Goal: Task Accomplishment & Management: Manage account settings

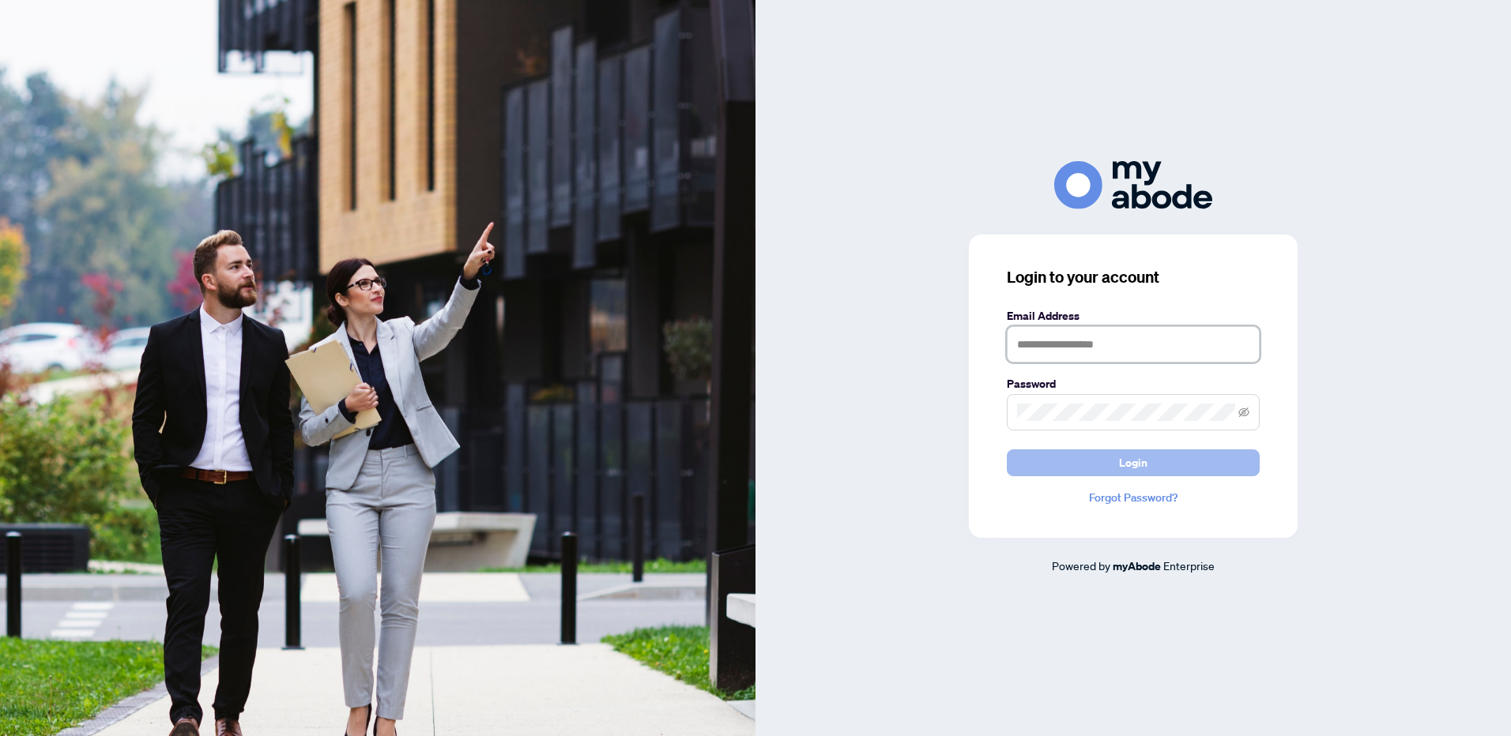
type input "**********"
click at [1148, 469] on button "Login" at bounding box center [1133, 463] width 253 height 27
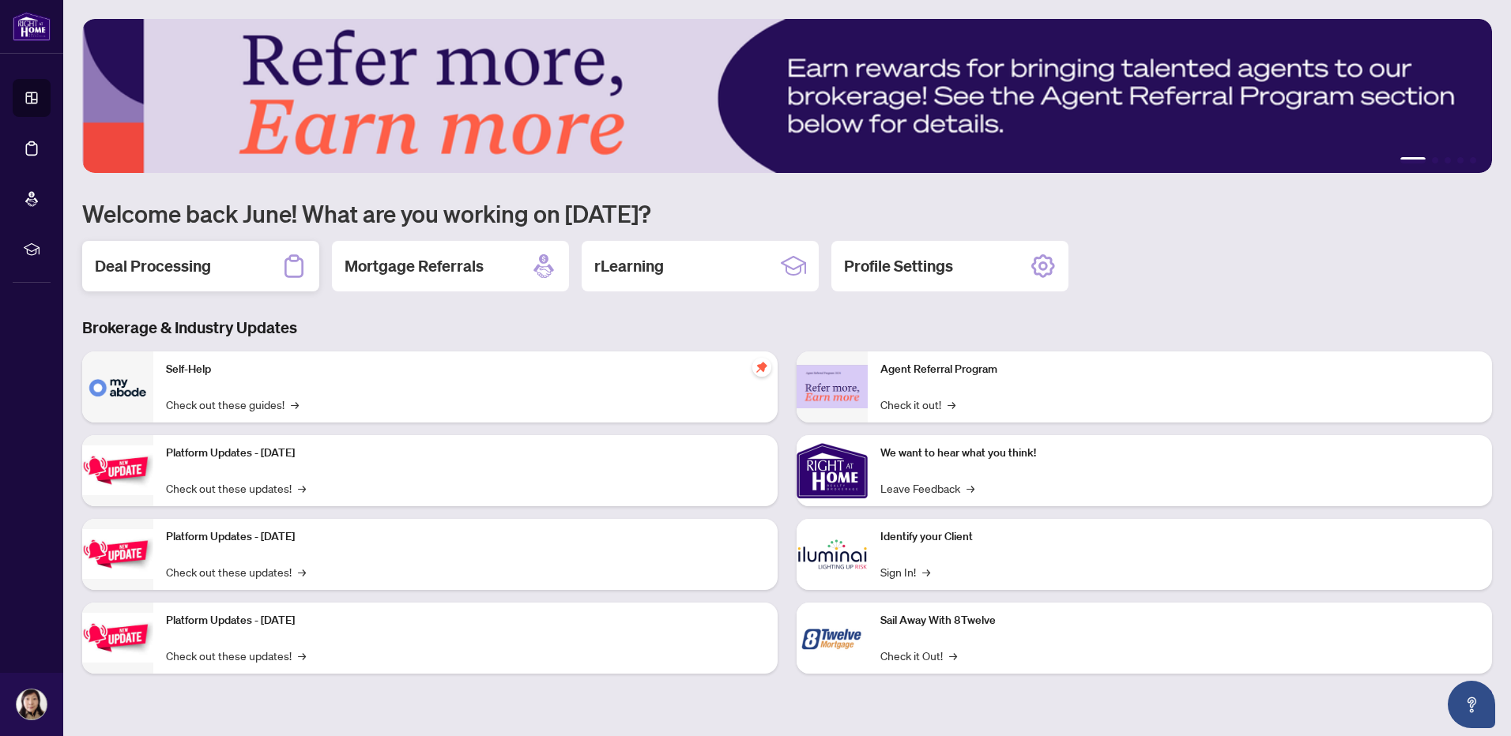
click at [179, 267] on h2 "Deal Processing" at bounding box center [153, 266] width 116 height 22
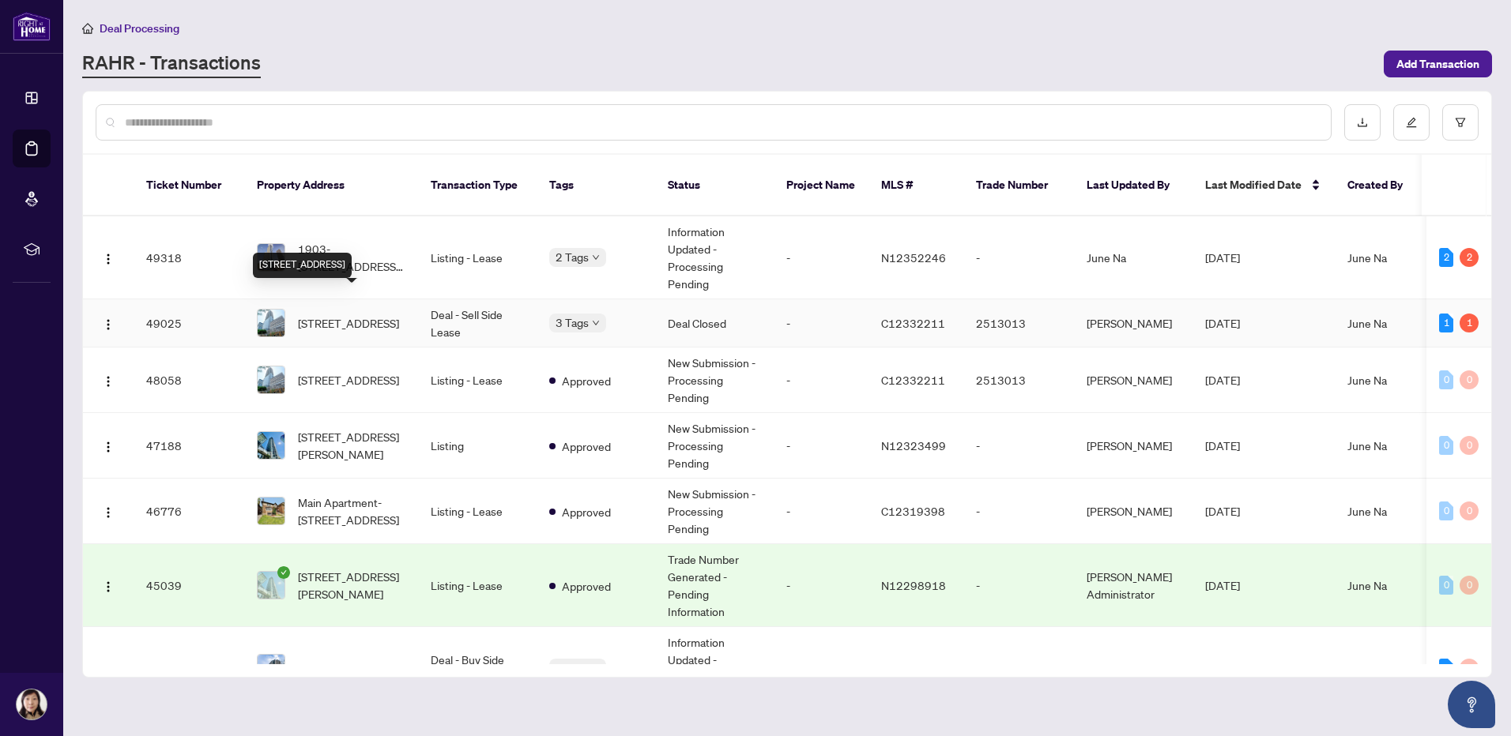
click at [356, 314] on span "[STREET_ADDRESS]" at bounding box center [348, 322] width 101 height 17
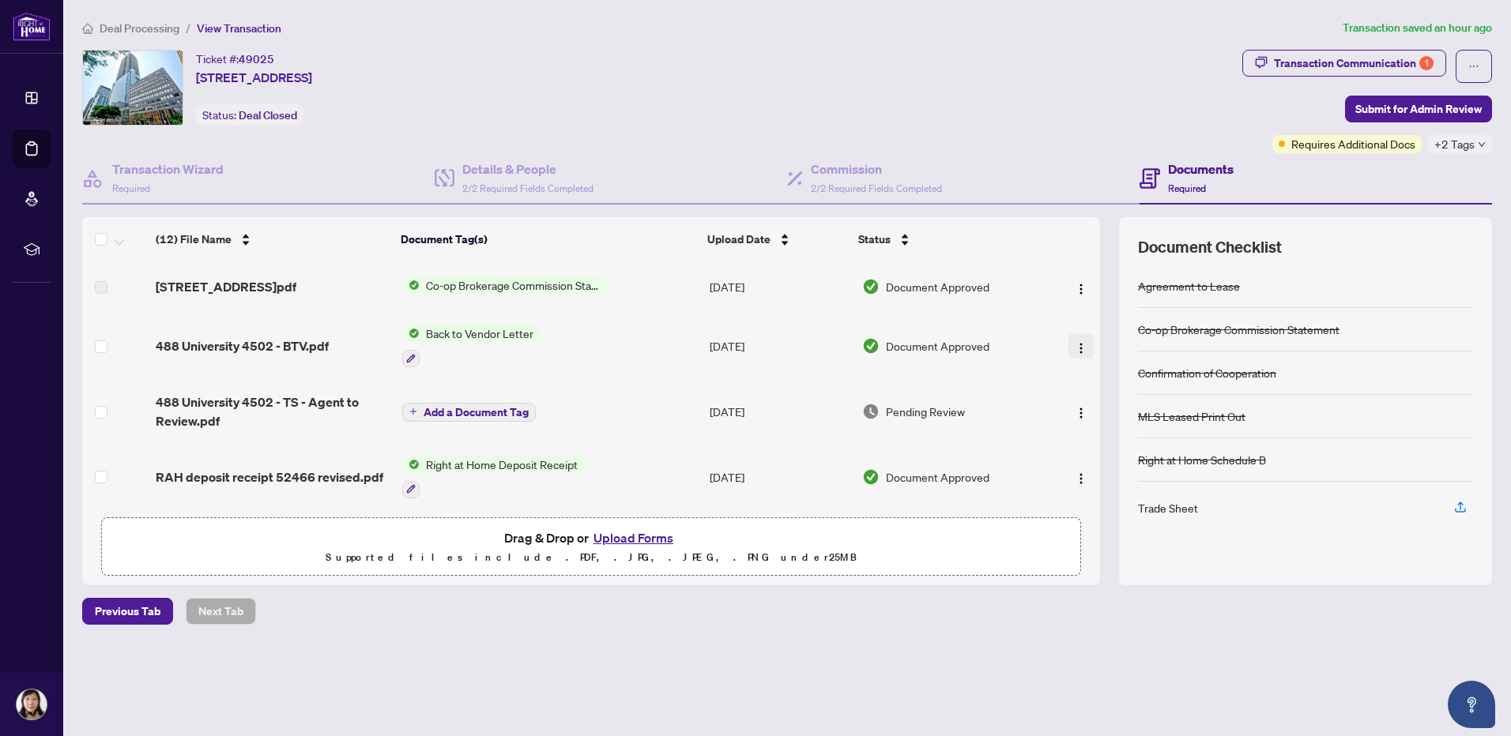
click at [1077, 355] on img "button" at bounding box center [1081, 348] width 13 height 13
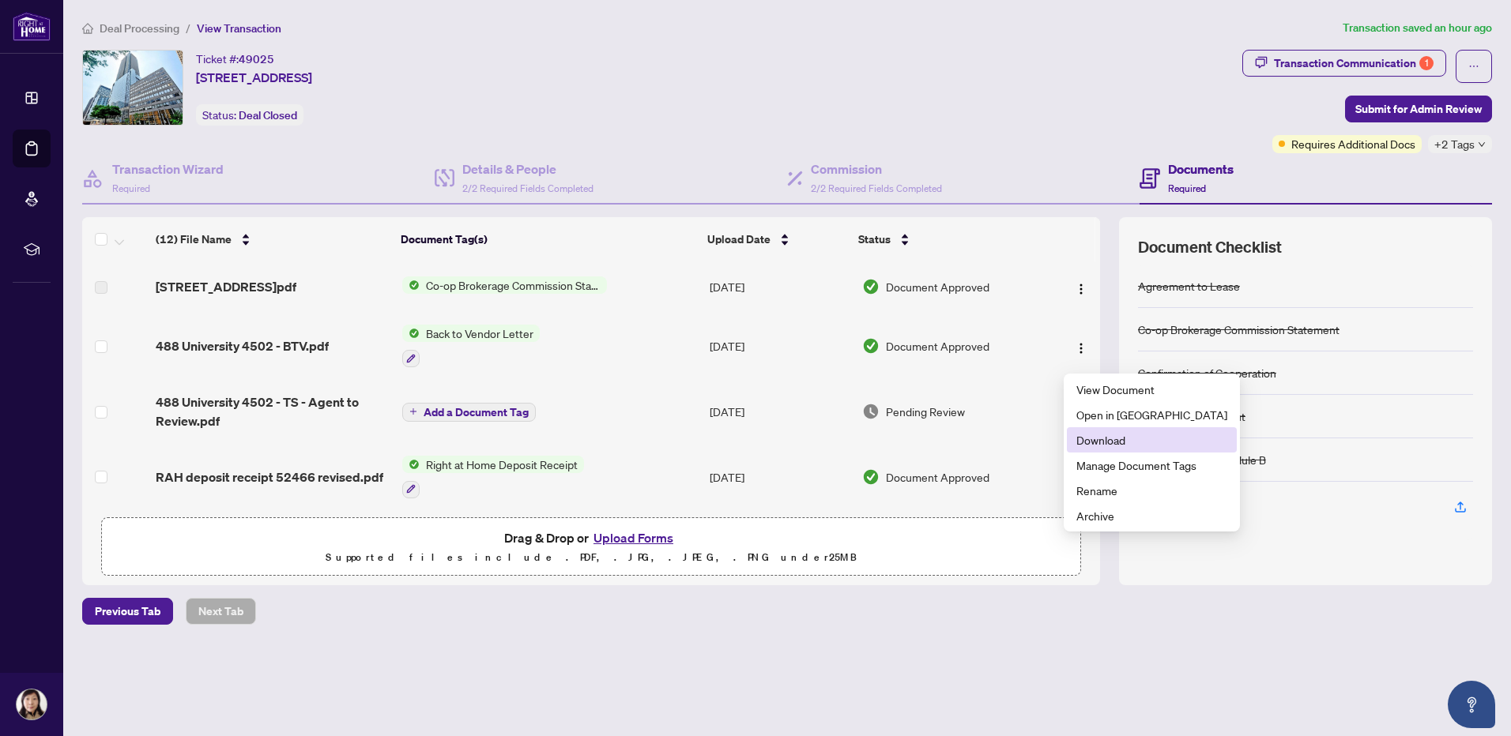
click at [1101, 446] on span "Download" at bounding box center [1151, 439] width 151 height 17
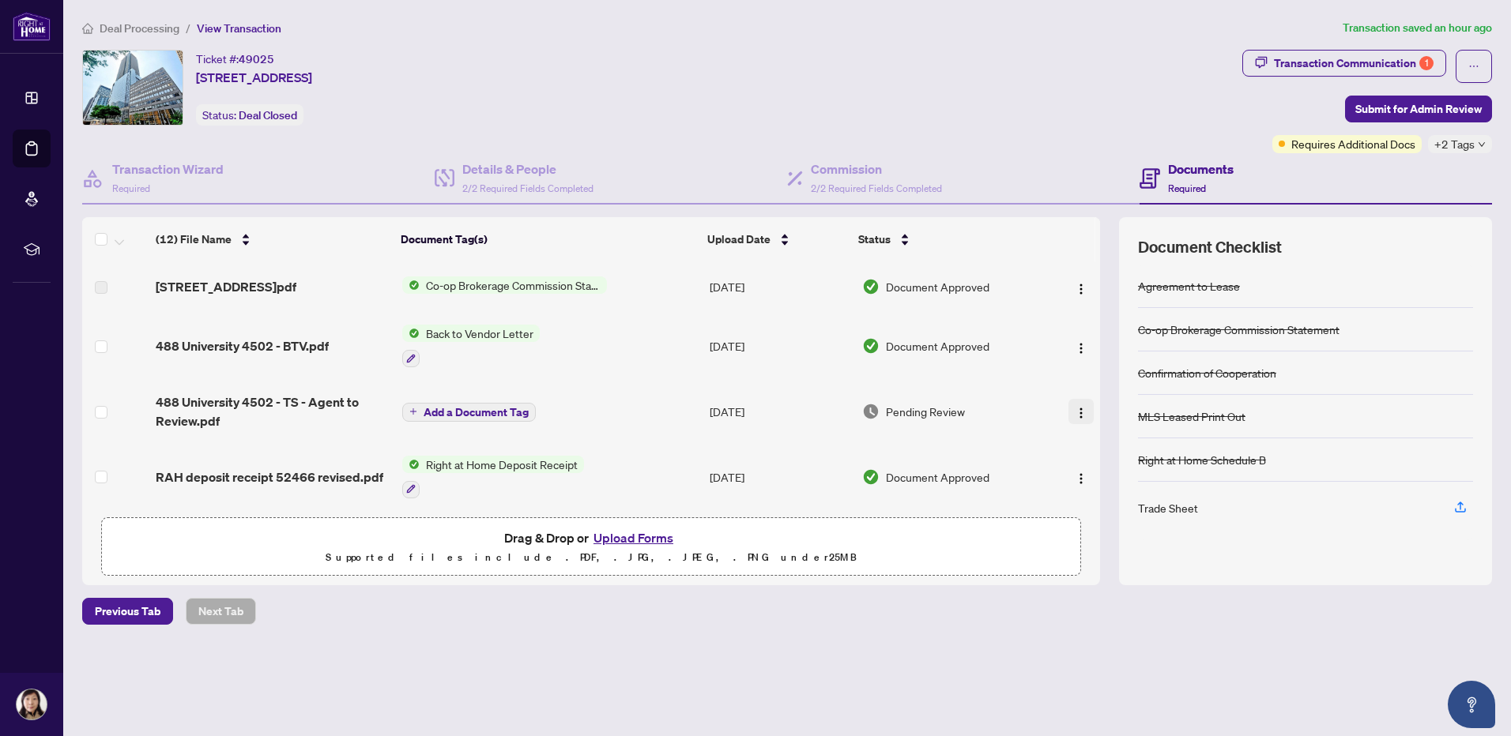
click at [1076, 420] on img "button" at bounding box center [1081, 413] width 13 height 13
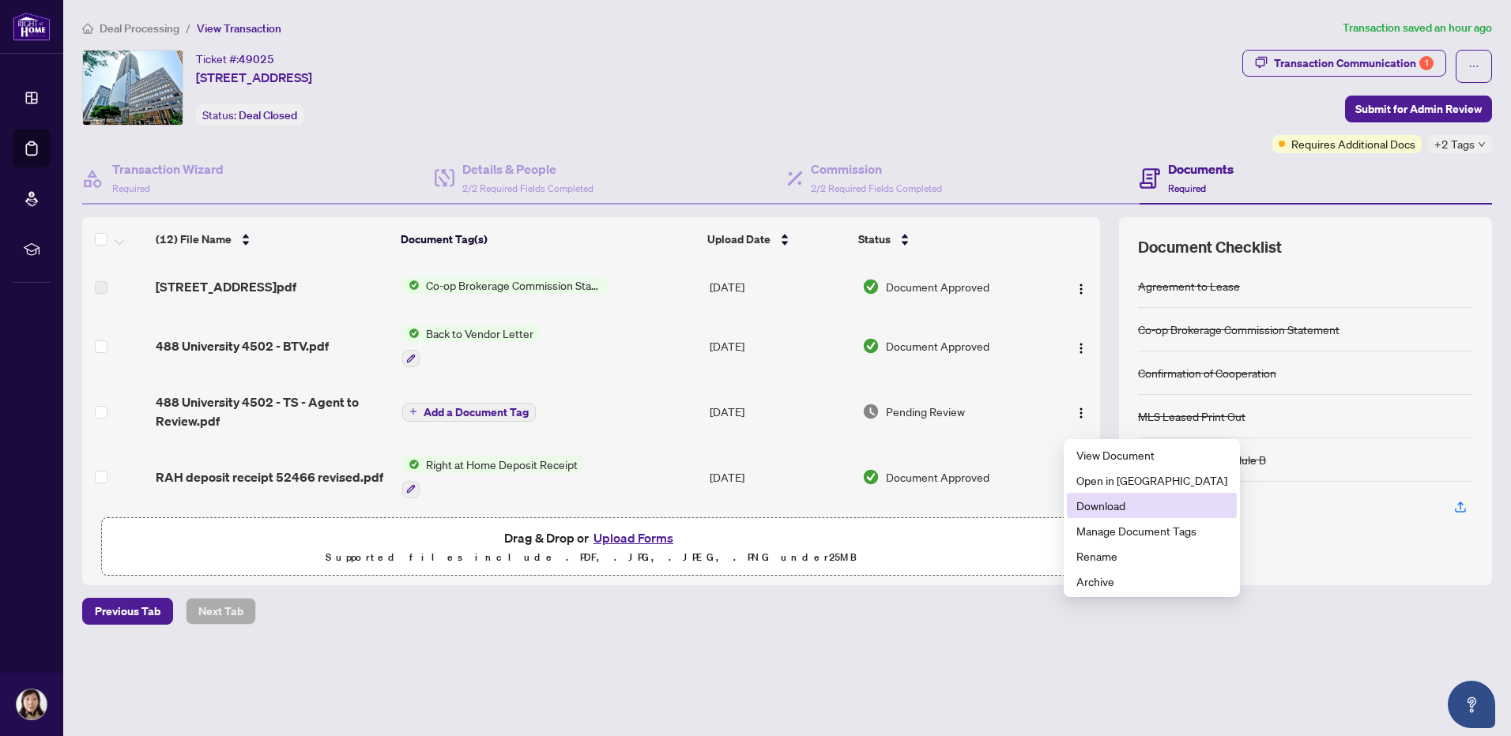
click at [1105, 512] on span "Download" at bounding box center [1151, 505] width 151 height 17
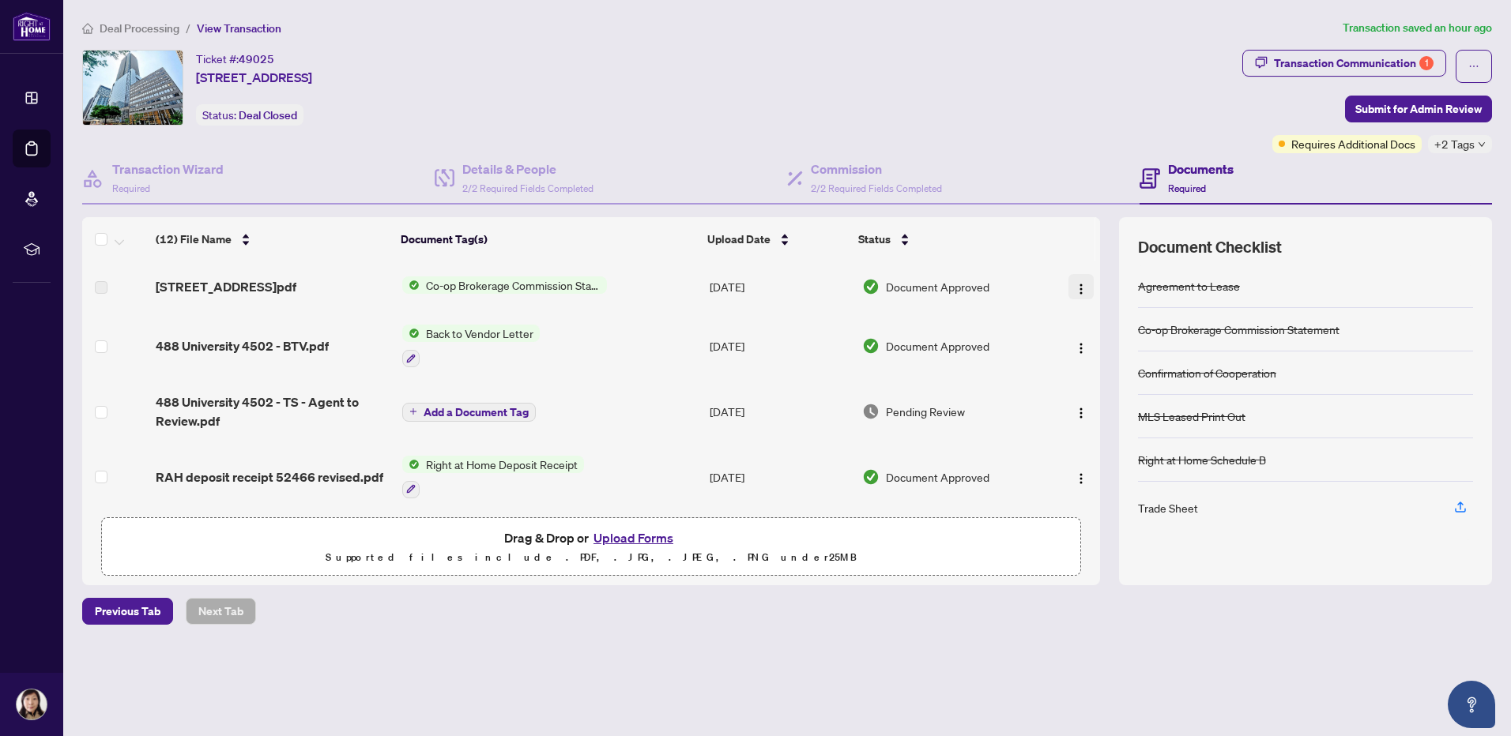
click at [1077, 291] on img "button" at bounding box center [1081, 289] width 13 height 13
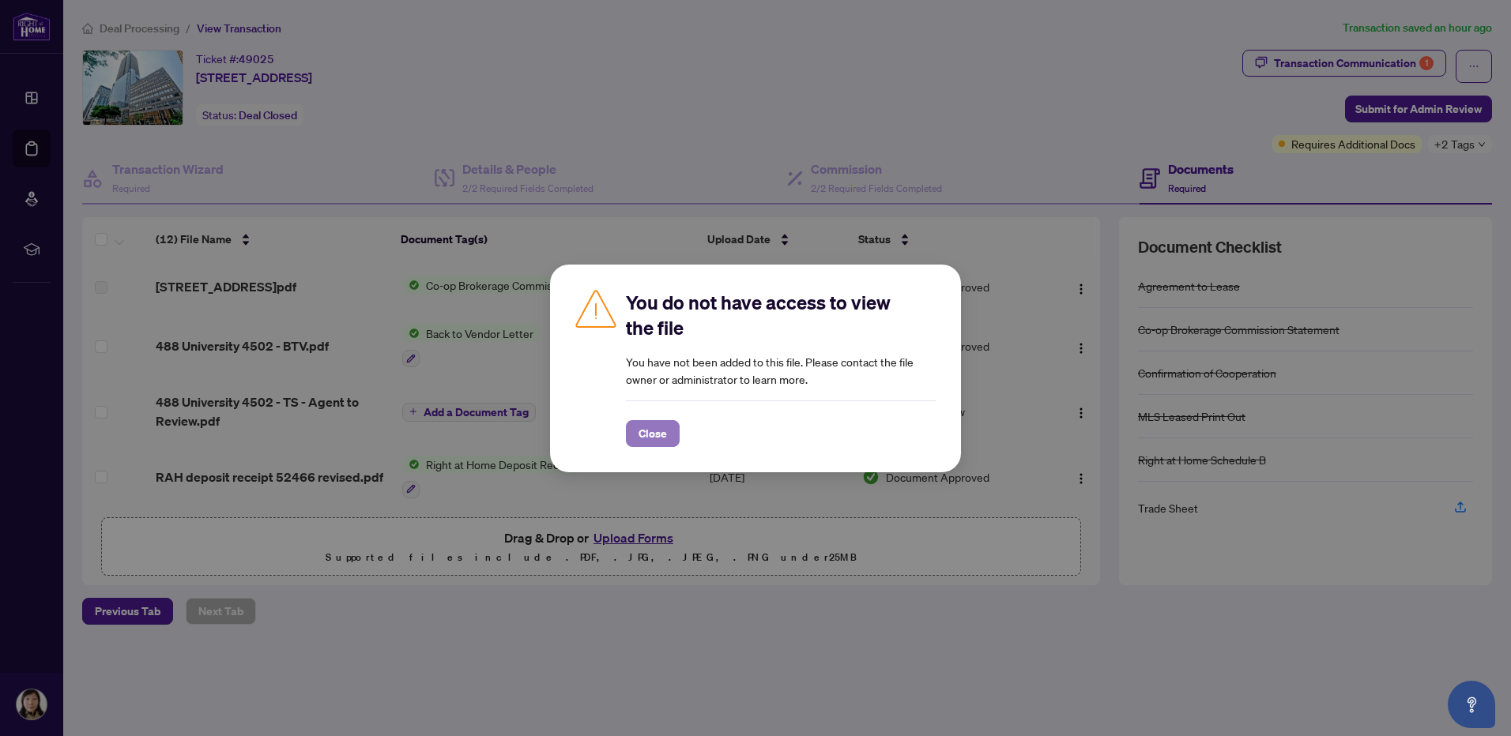
click at [664, 430] on span "Close" at bounding box center [652, 433] width 28 height 25
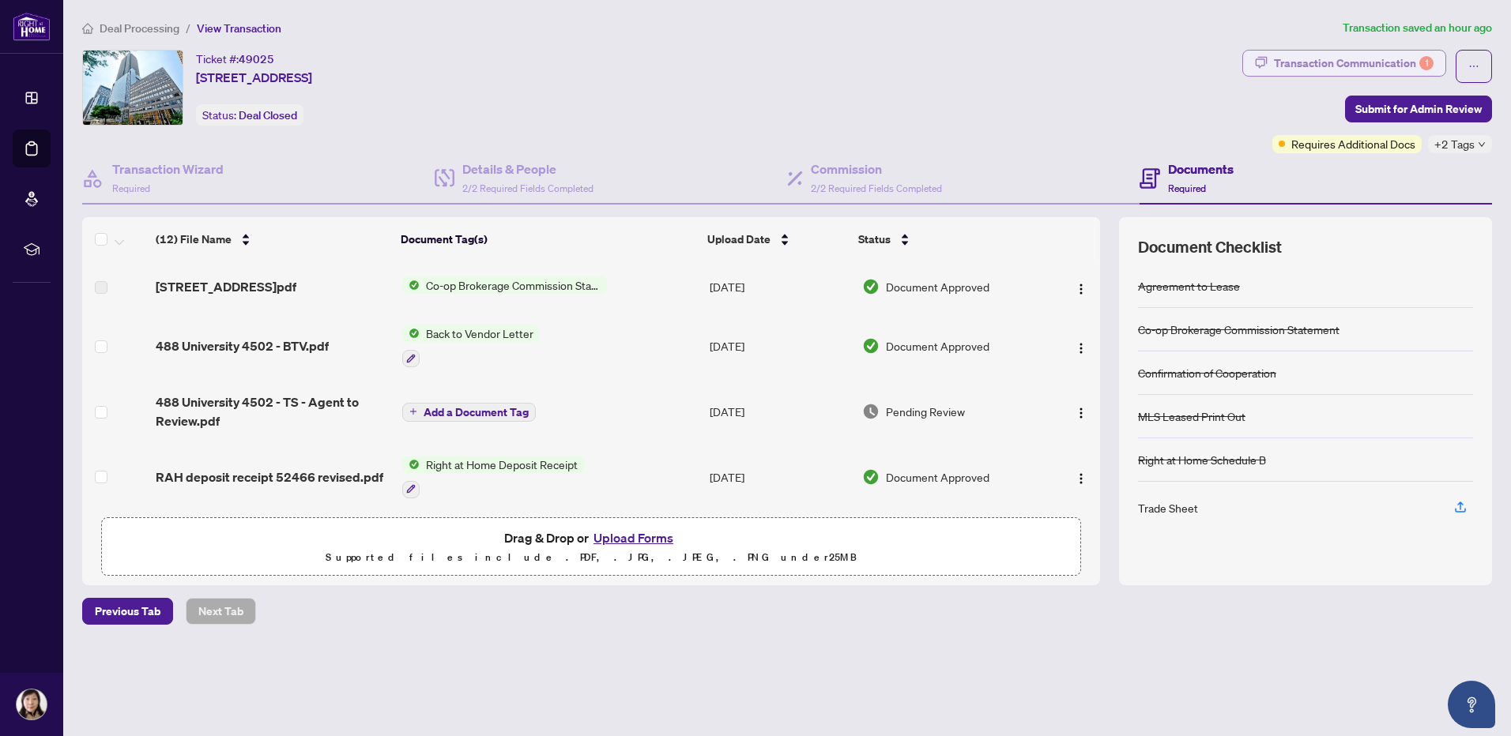
click at [1405, 62] on div "Transaction Communication 1" at bounding box center [1354, 63] width 160 height 25
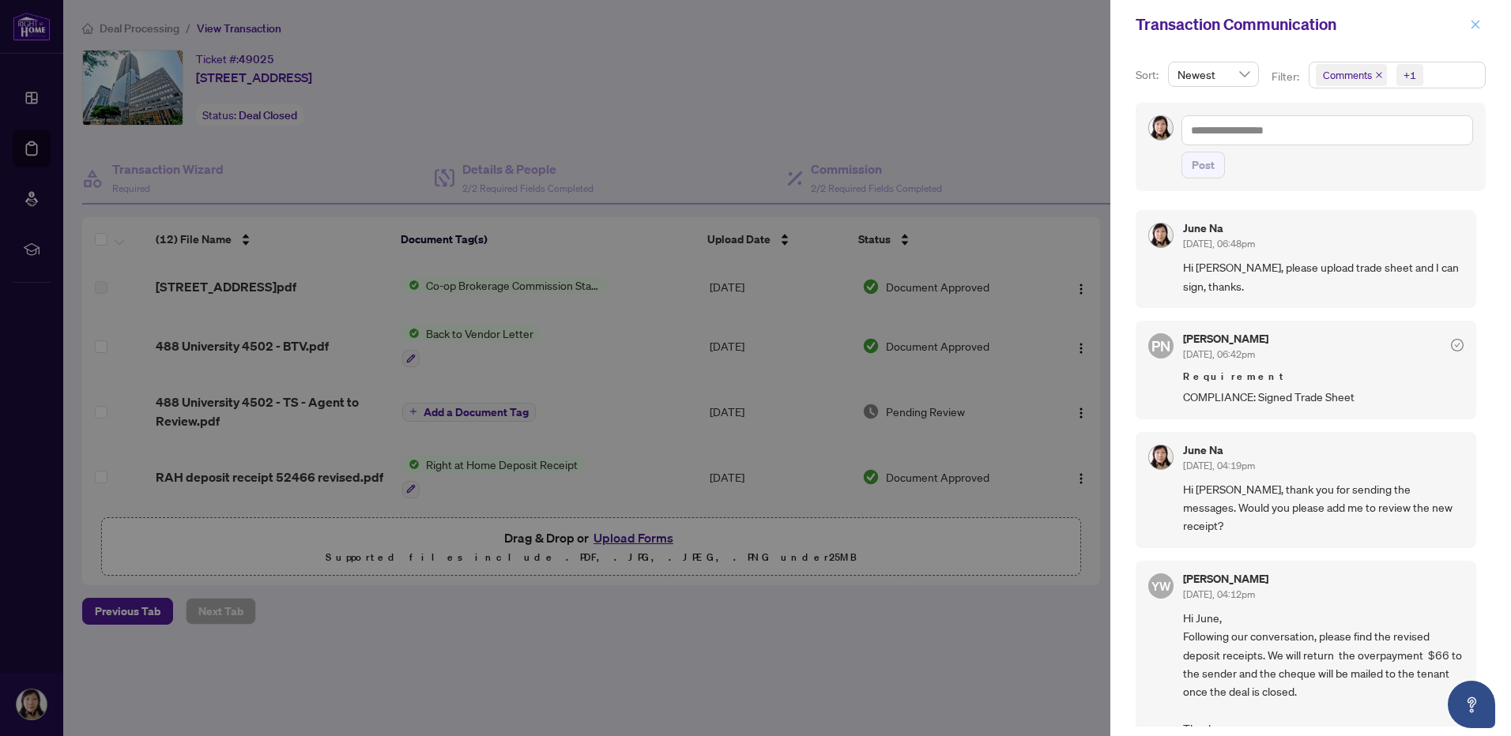
click at [1472, 25] on icon "close" at bounding box center [1475, 24] width 11 height 11
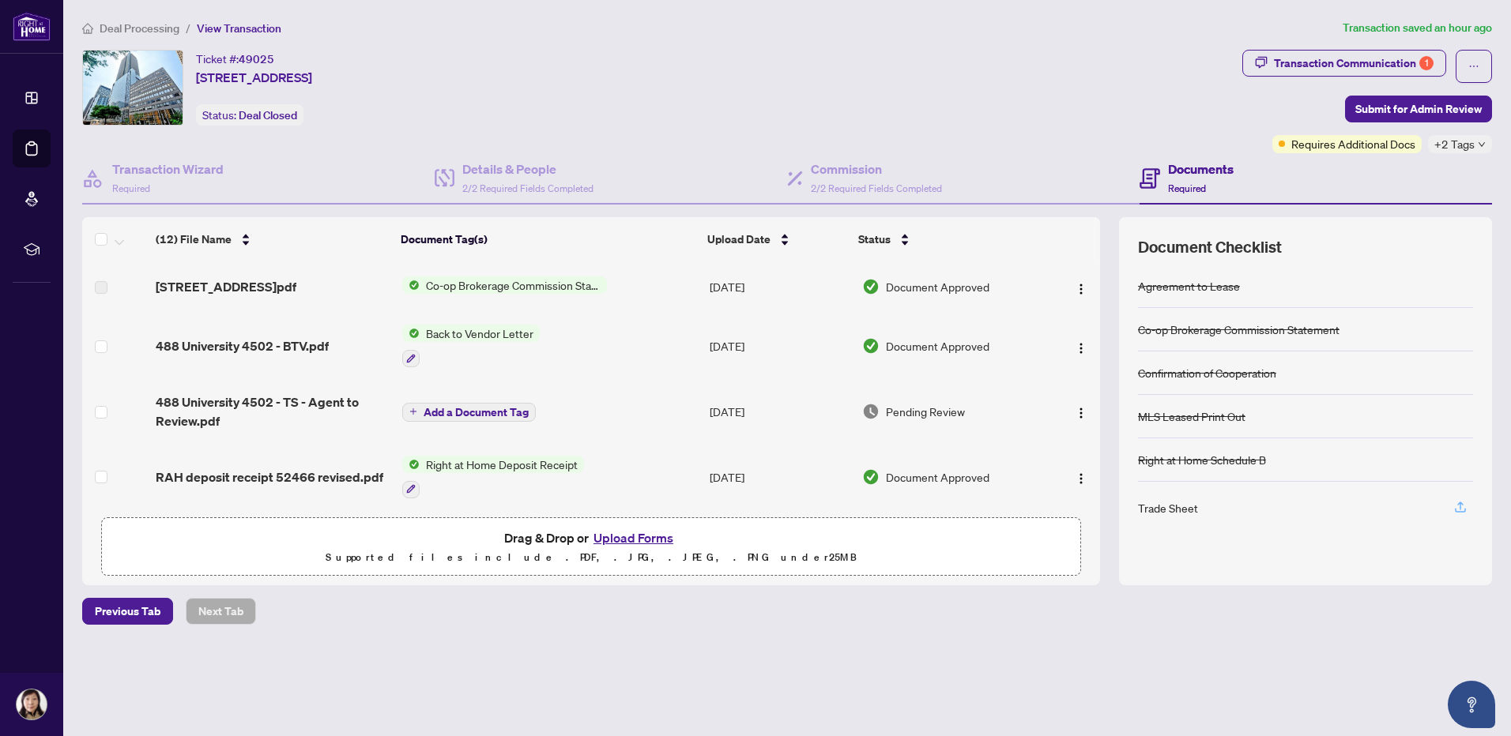
click at [1459, 510] on icon "button" at bounding box center [1460, 507] width 14 height 14
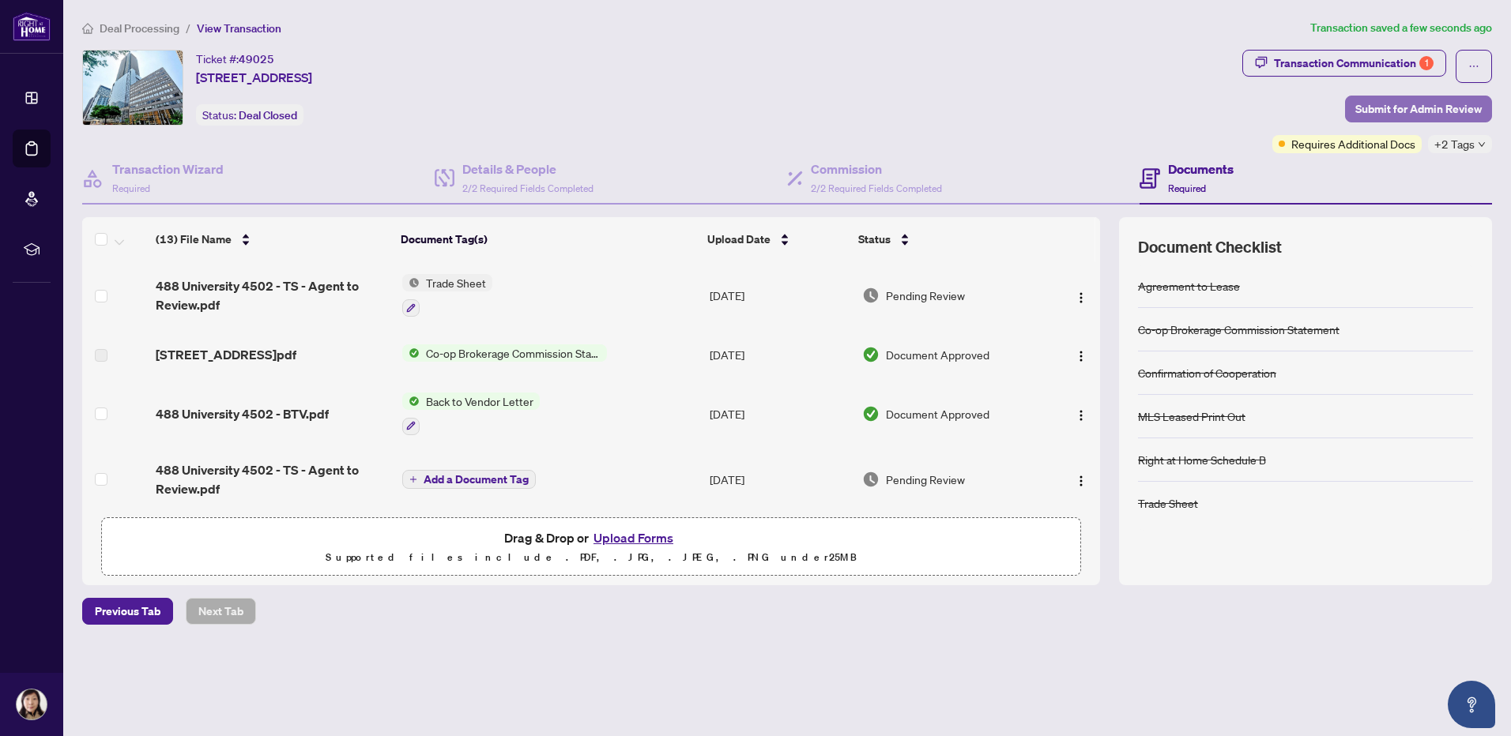
click at [1416, 111] on span "Submit for Admin Review" at bounding box center [1418, 108] width 126 height 25
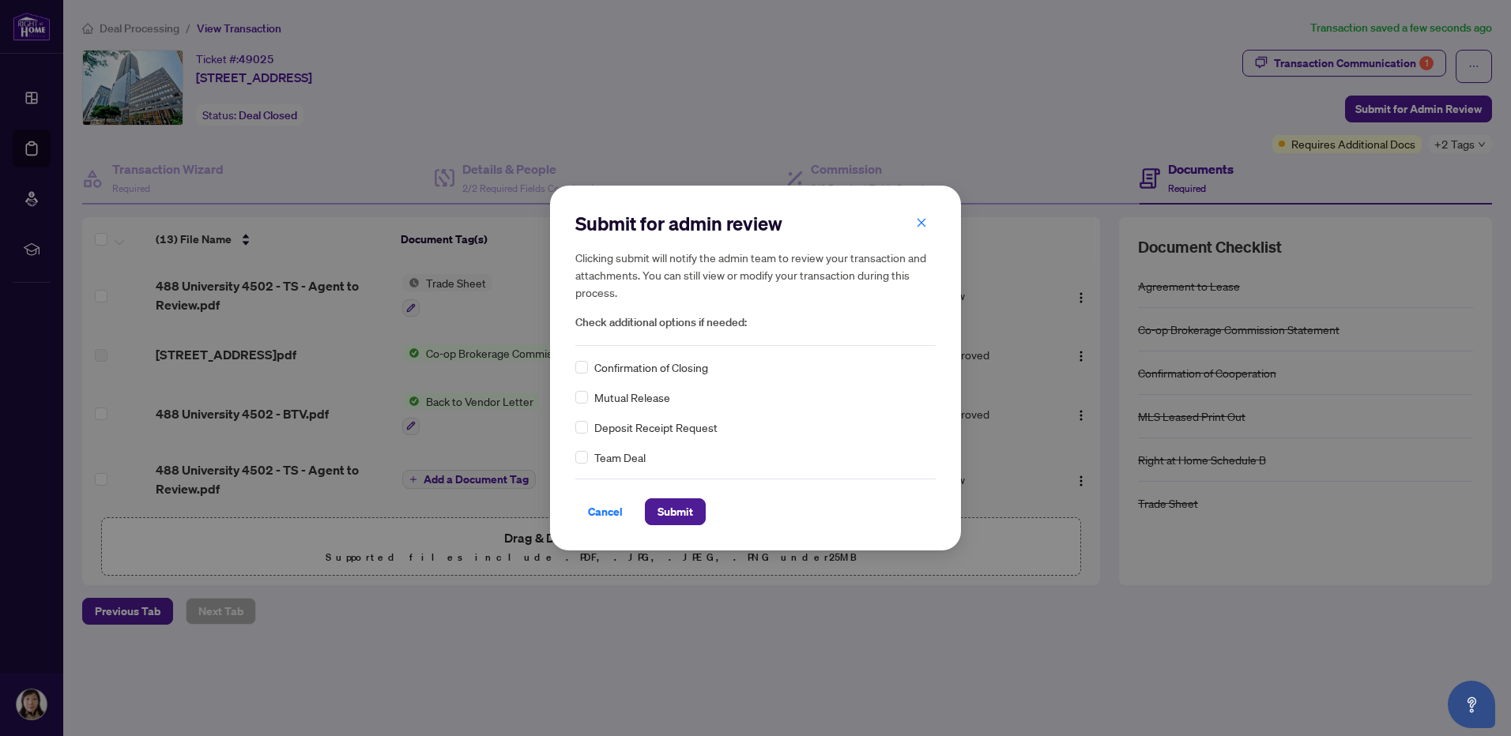
click at [636, 369] on span "Confirmation of Closing" at bounding box center [651, 367] width 114 height 17
click at [672, 510] on span "Submit" at bounding box center [675, 511] width 36 height 25
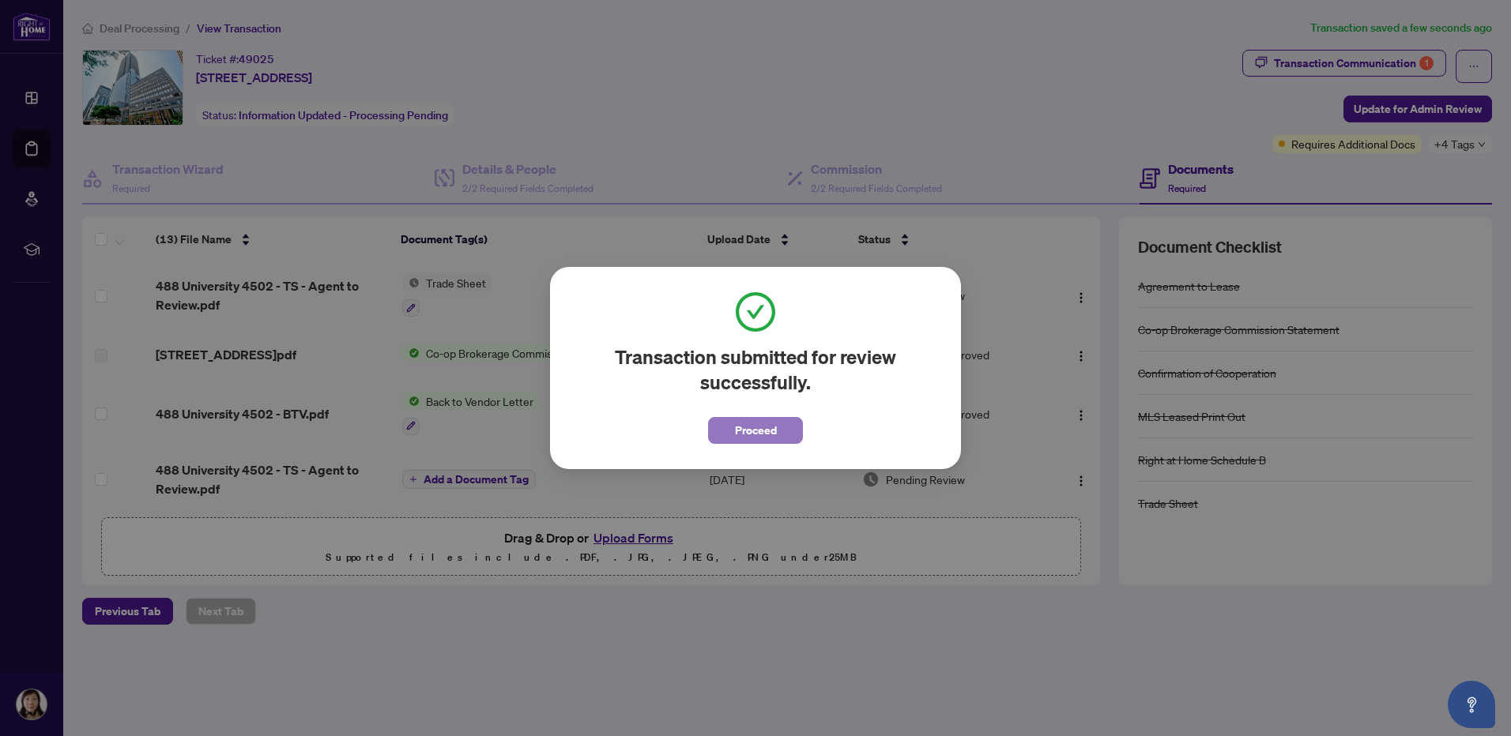
click at [751, 431] on span "Proceed" at bounding box center [756, 430] width 42 height 25
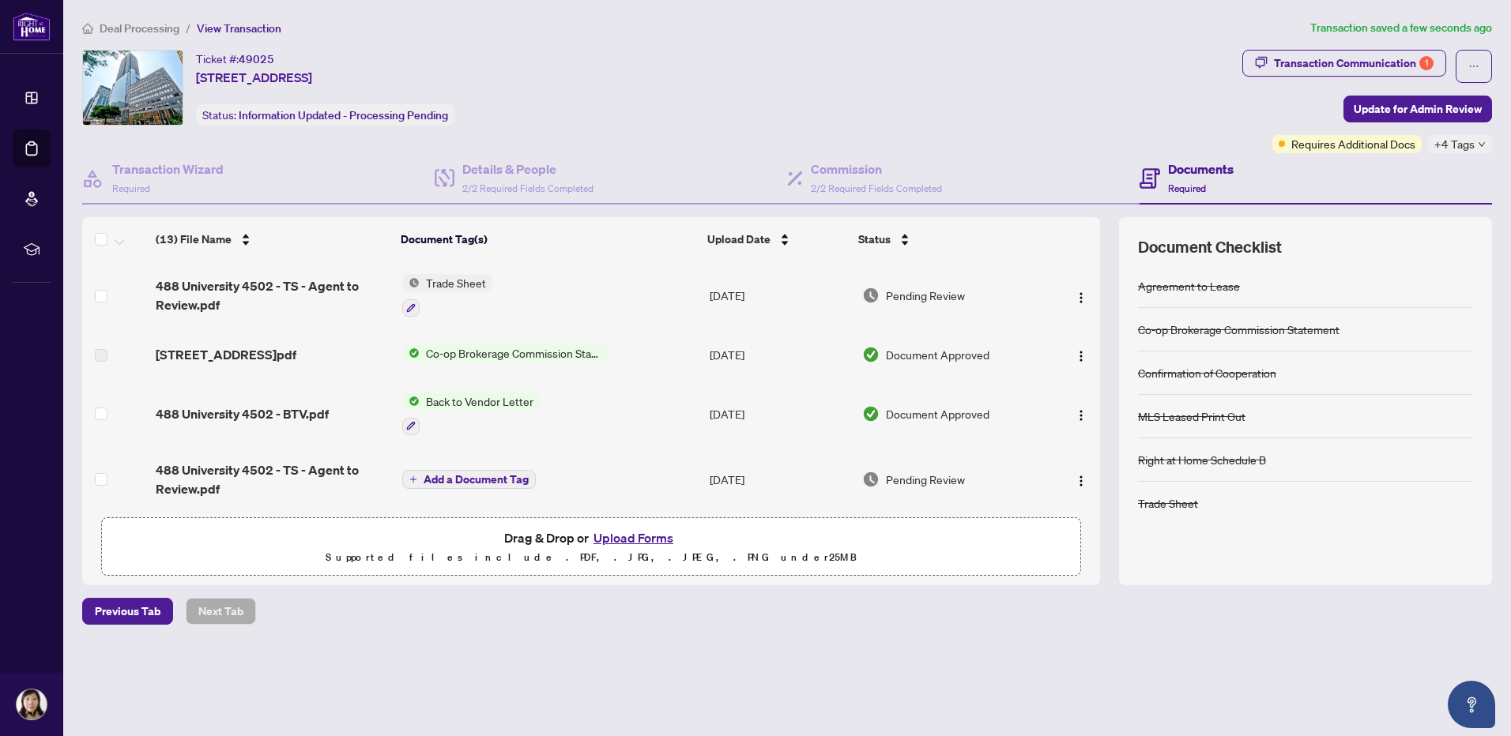
click at [139, 27] on span "Deal Processing" at bounding box center [140, 28] width 80 height 14
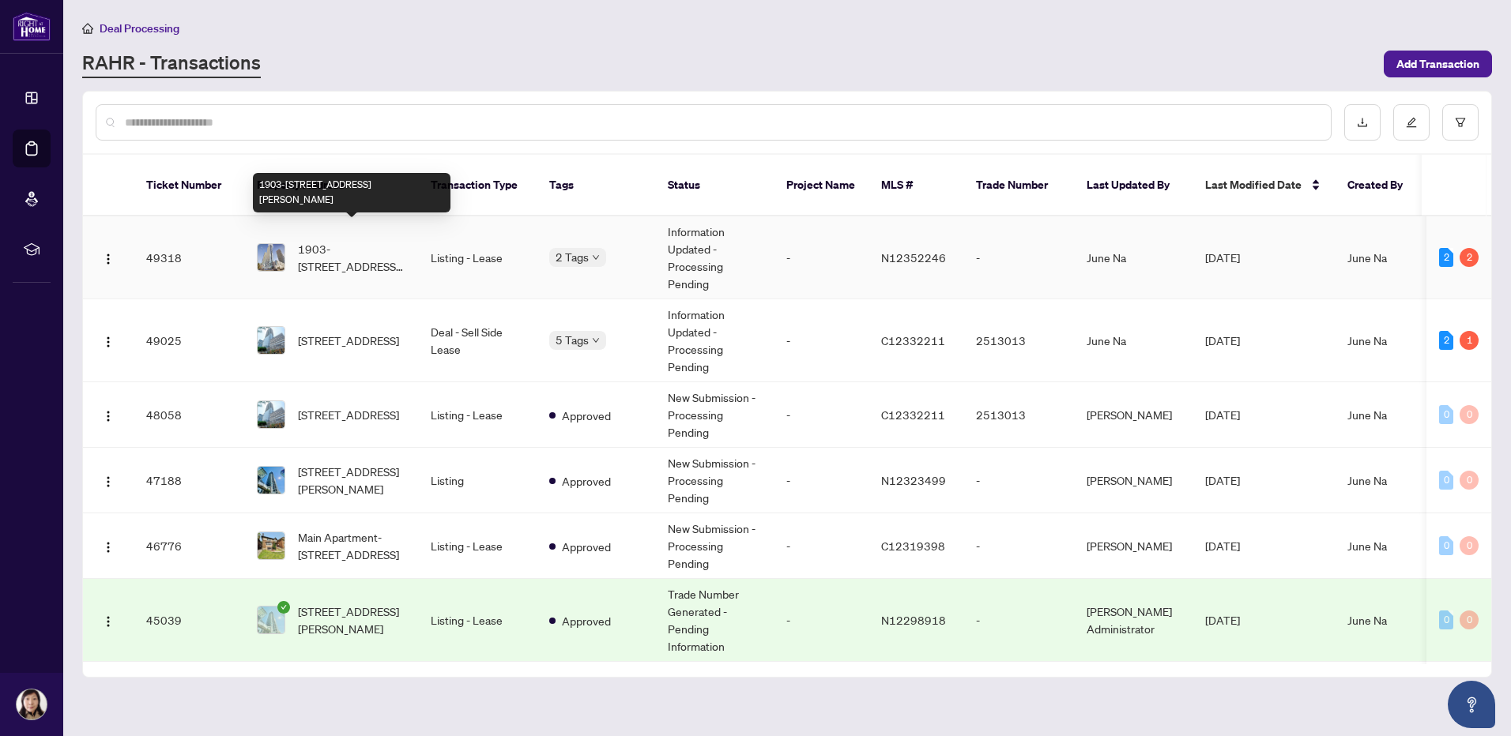
click at [321, 241] on span "1903-[STREET_ADDRESS][PERSON_NAME]" at bounding box center [351, 257] width 107 height 35
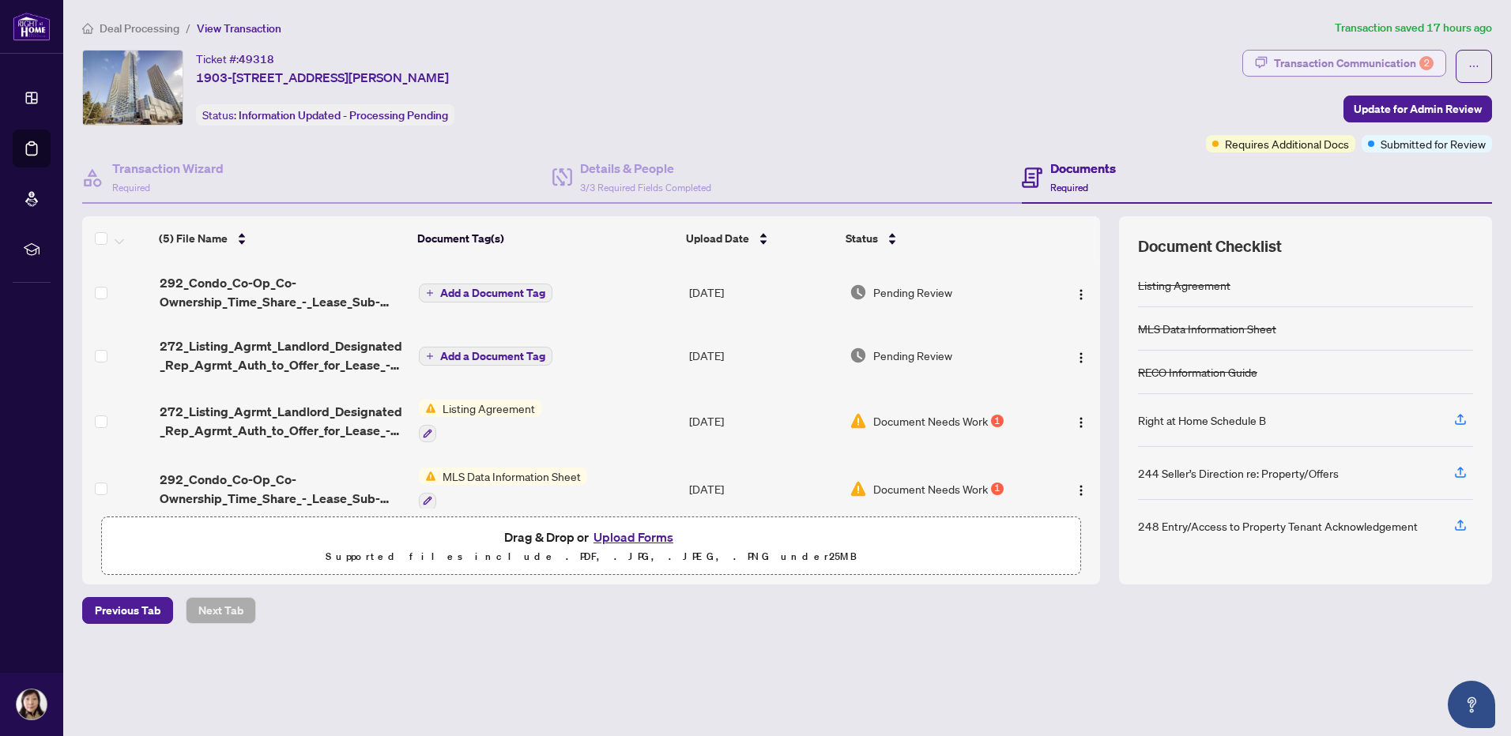
click at [1361, 52] on div "Transaction Communication 2" at bounding box center [1354, 63] width 160 height 25
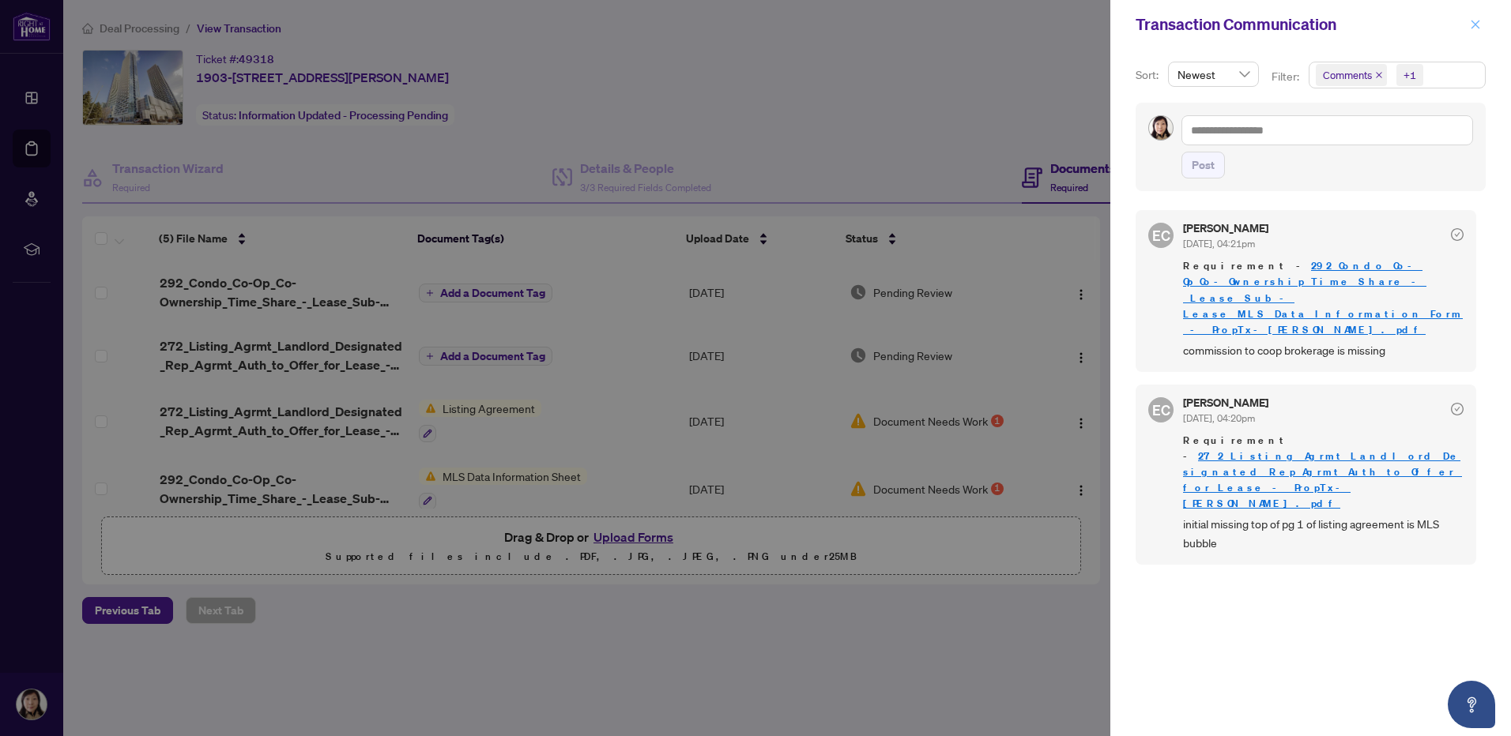
click at [1473, 31] on span "button" at bounding box center [1475, 24] width 11 height 25
